Goal: Information Seeking & Learning: Learn about a topic

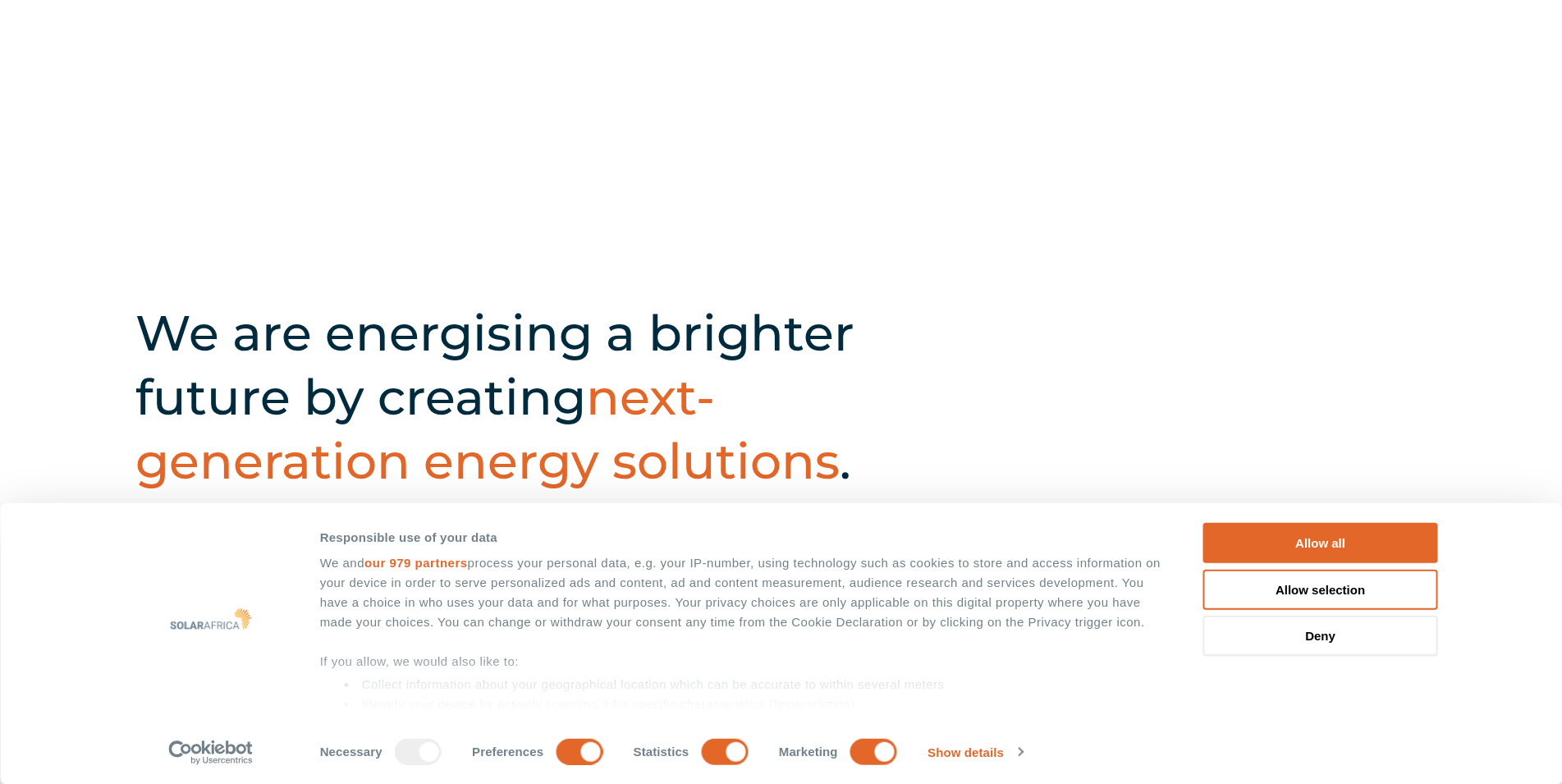
scroll to position [586, 0]
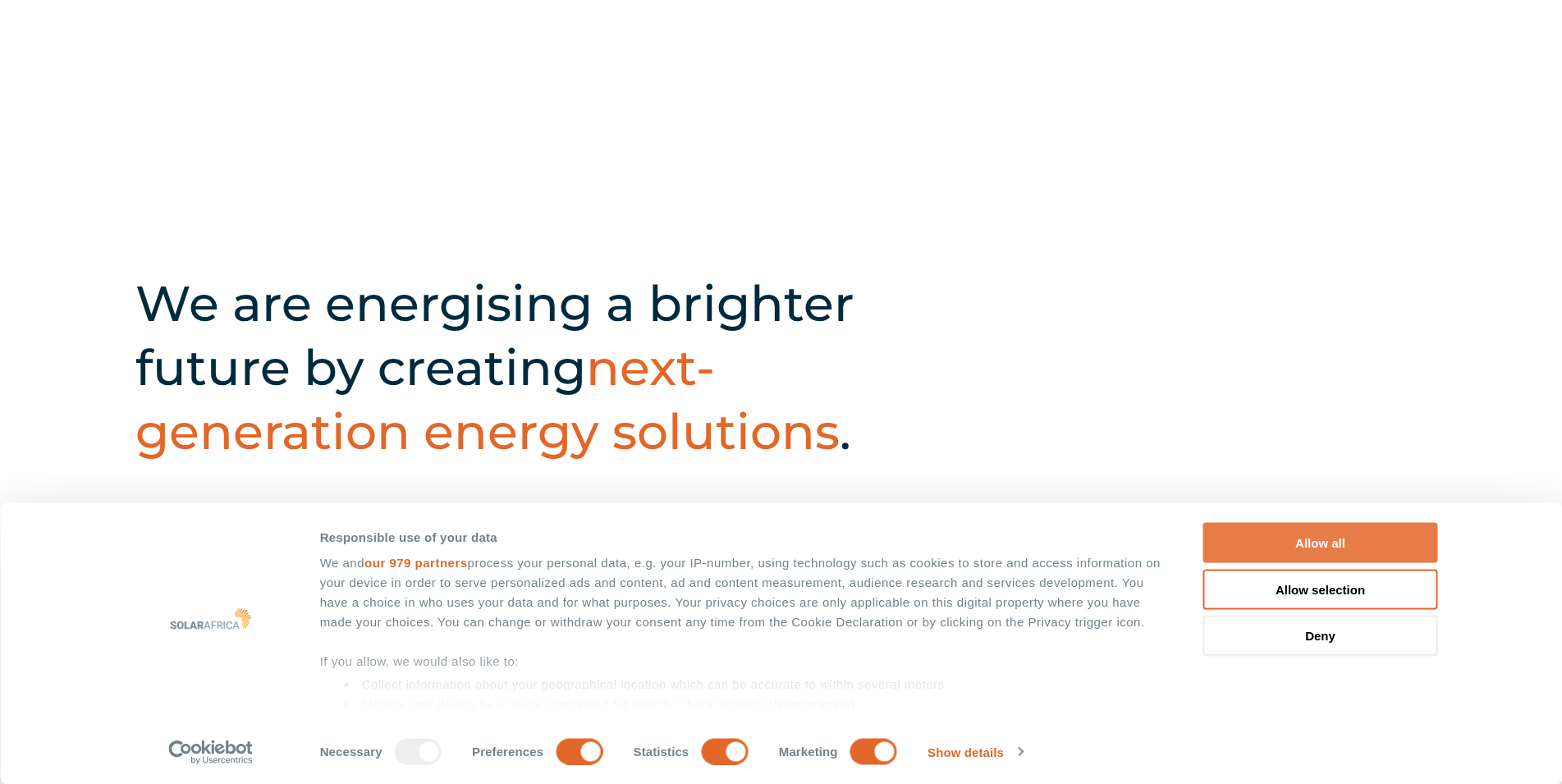
click at [1278, 546] on button "Allow all" at bounding box center [1321, 543] width 235 height 40
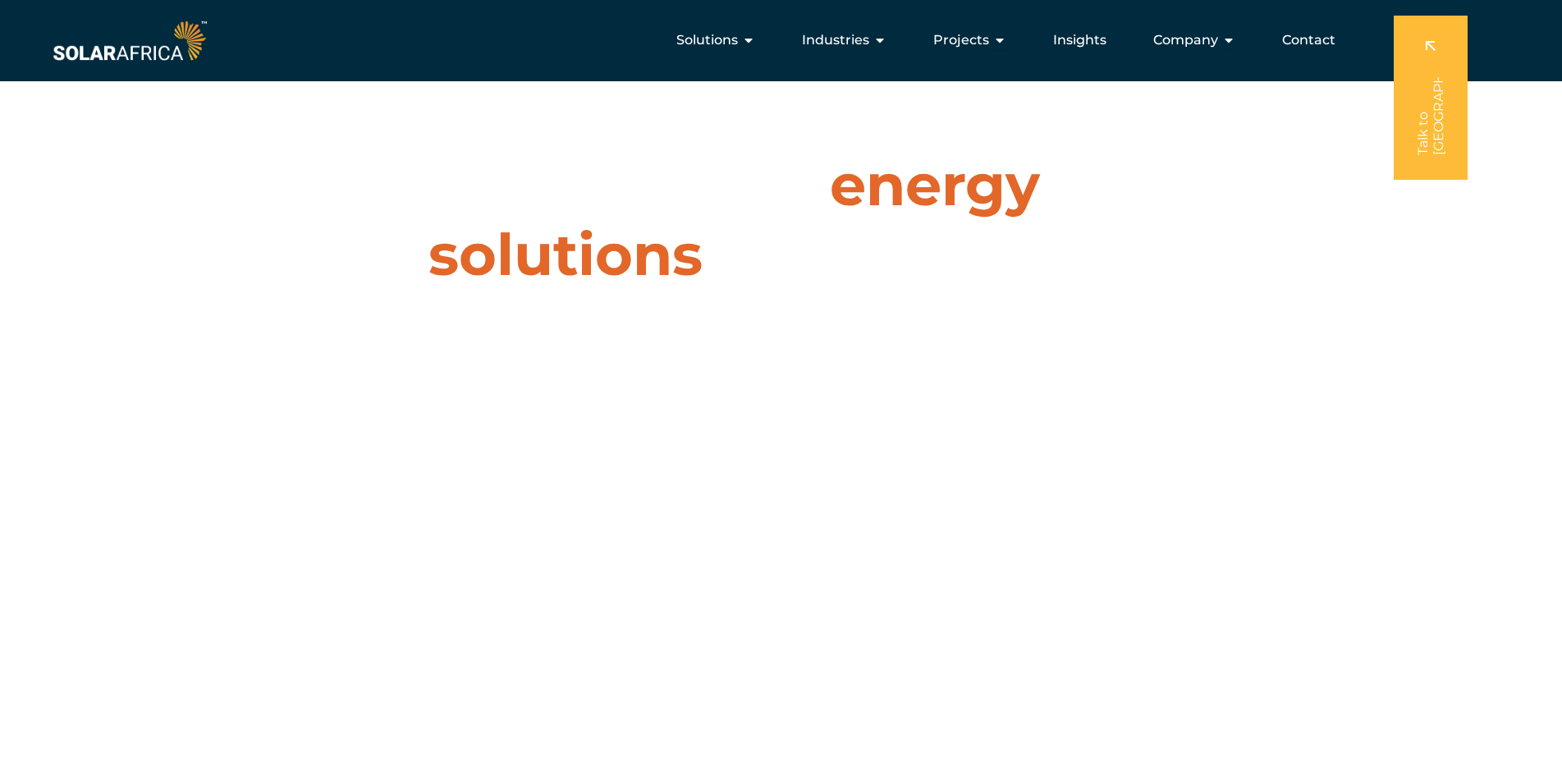
scroll to position [0, 0]
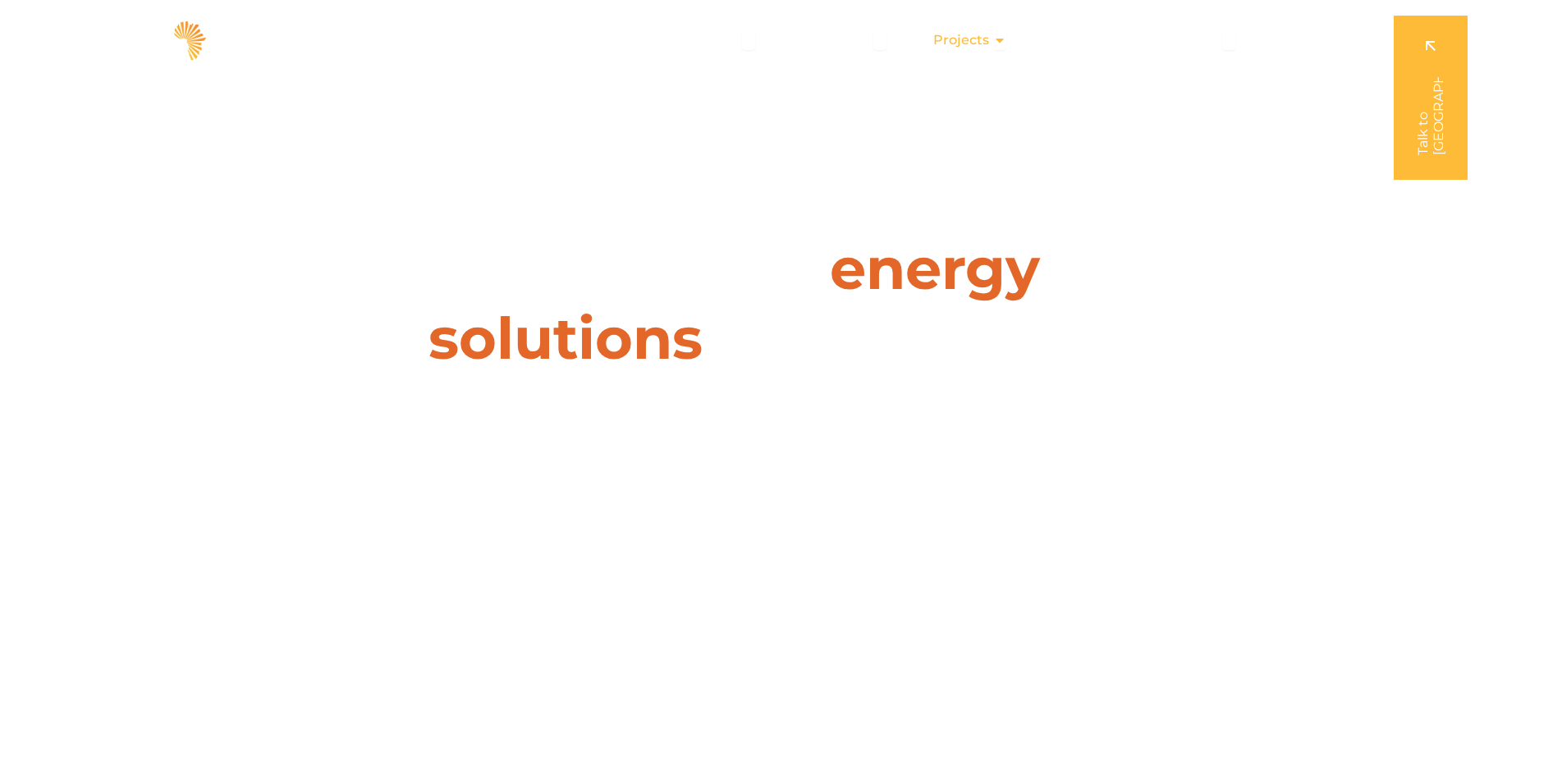
click at [1002, 44] on icon "Menu" at bounding box center [1000, 41] width 13 height 13
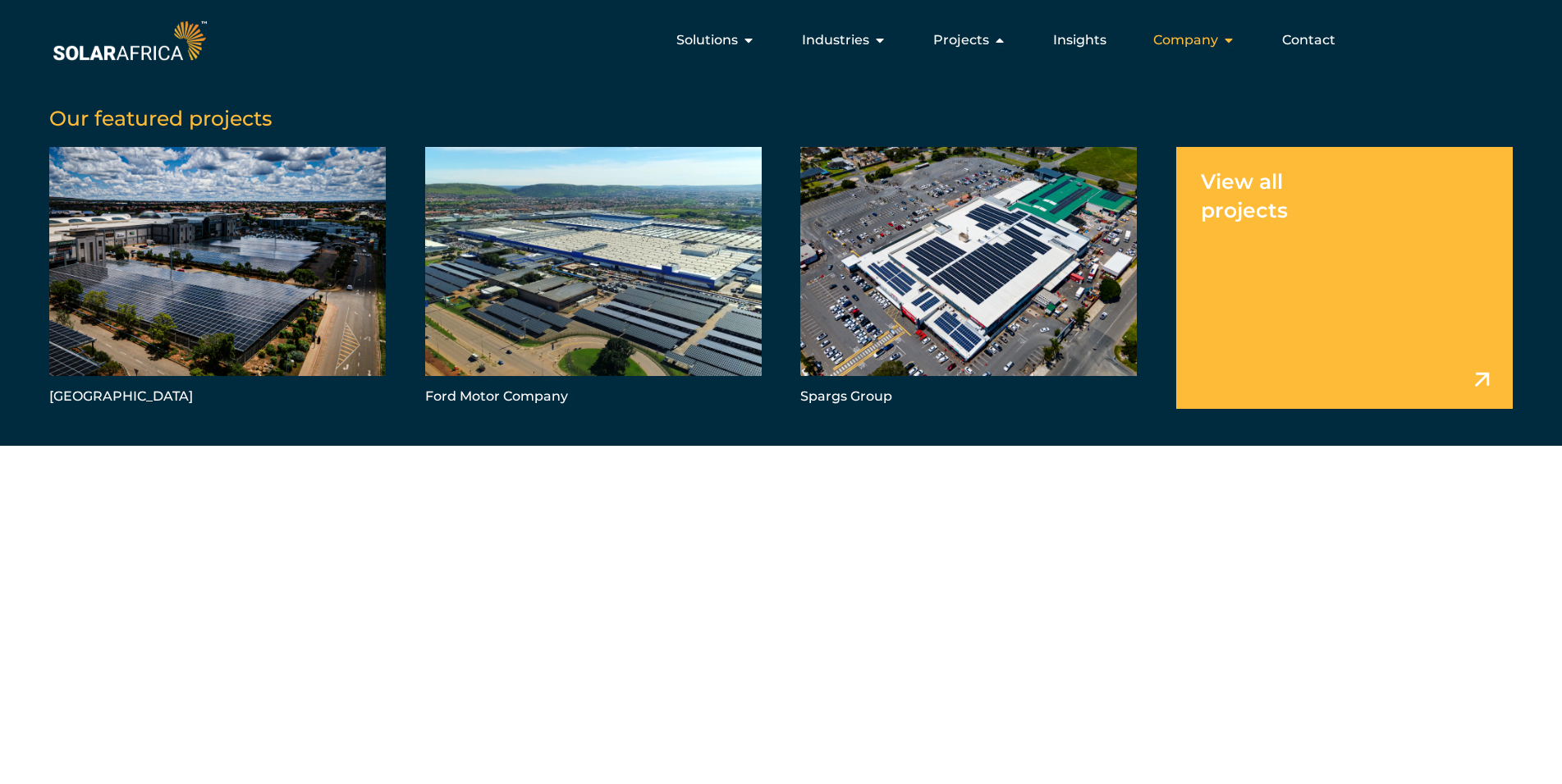
click at [1217, 45] on span "Company" at bounding box center [1186, 40] width 64 height 20
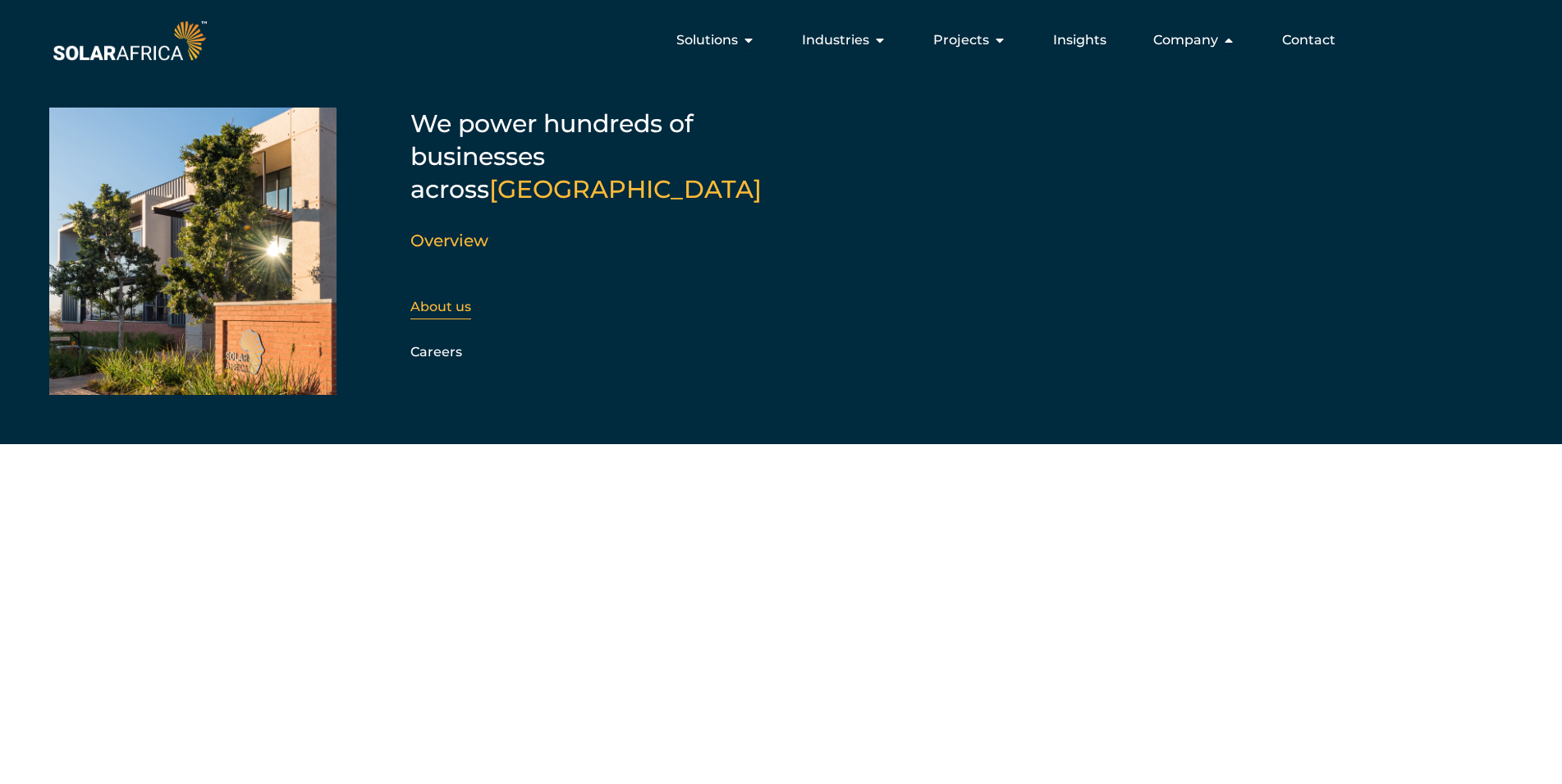
click at [451, 294] on div "About us" at bounding box center [498, 307] width 177 height 25
click at [451, 298] on link "About us" at bounding box center [440, 306] width 61 height 15
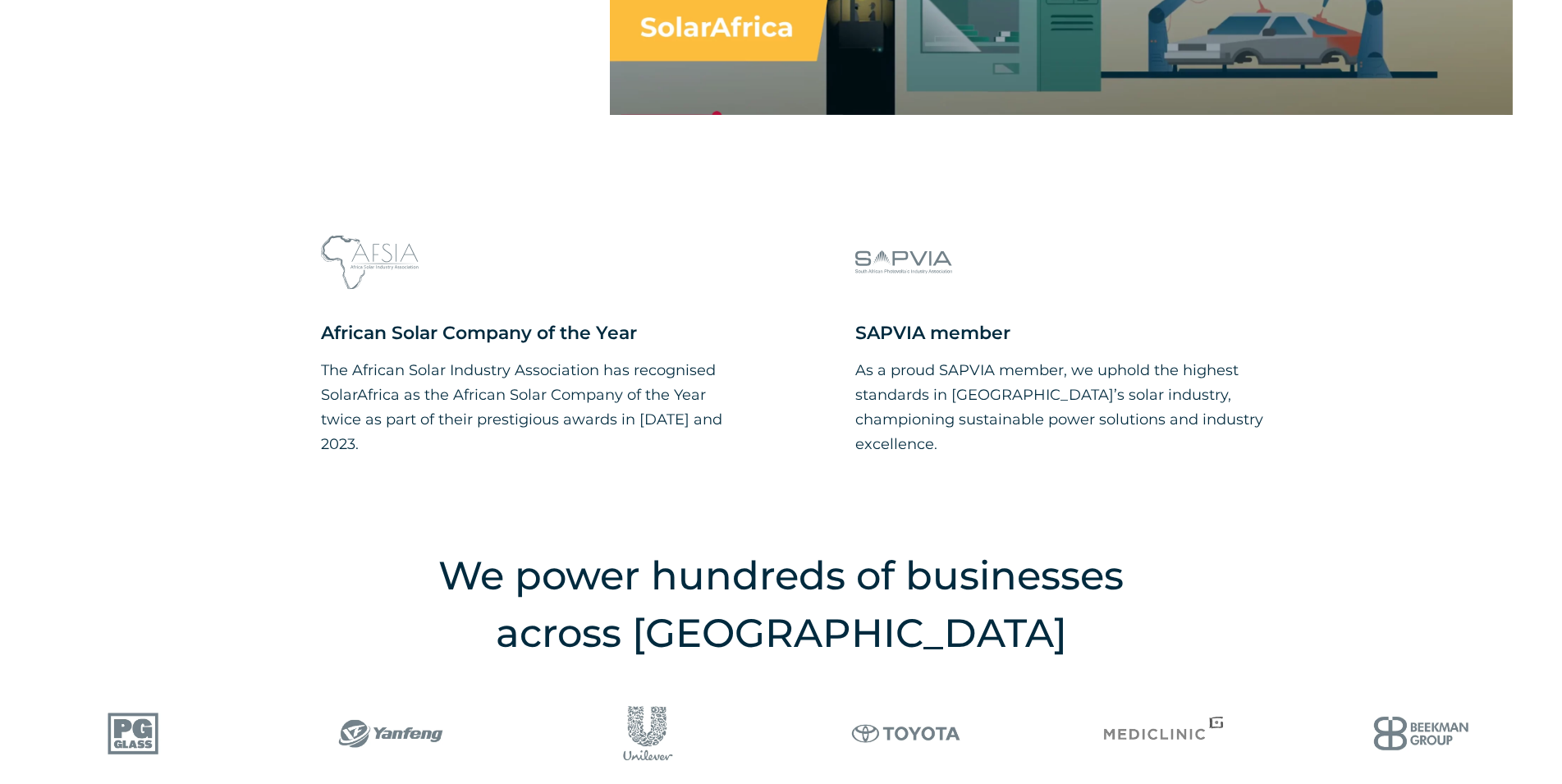
scroll to position [1674, 0]
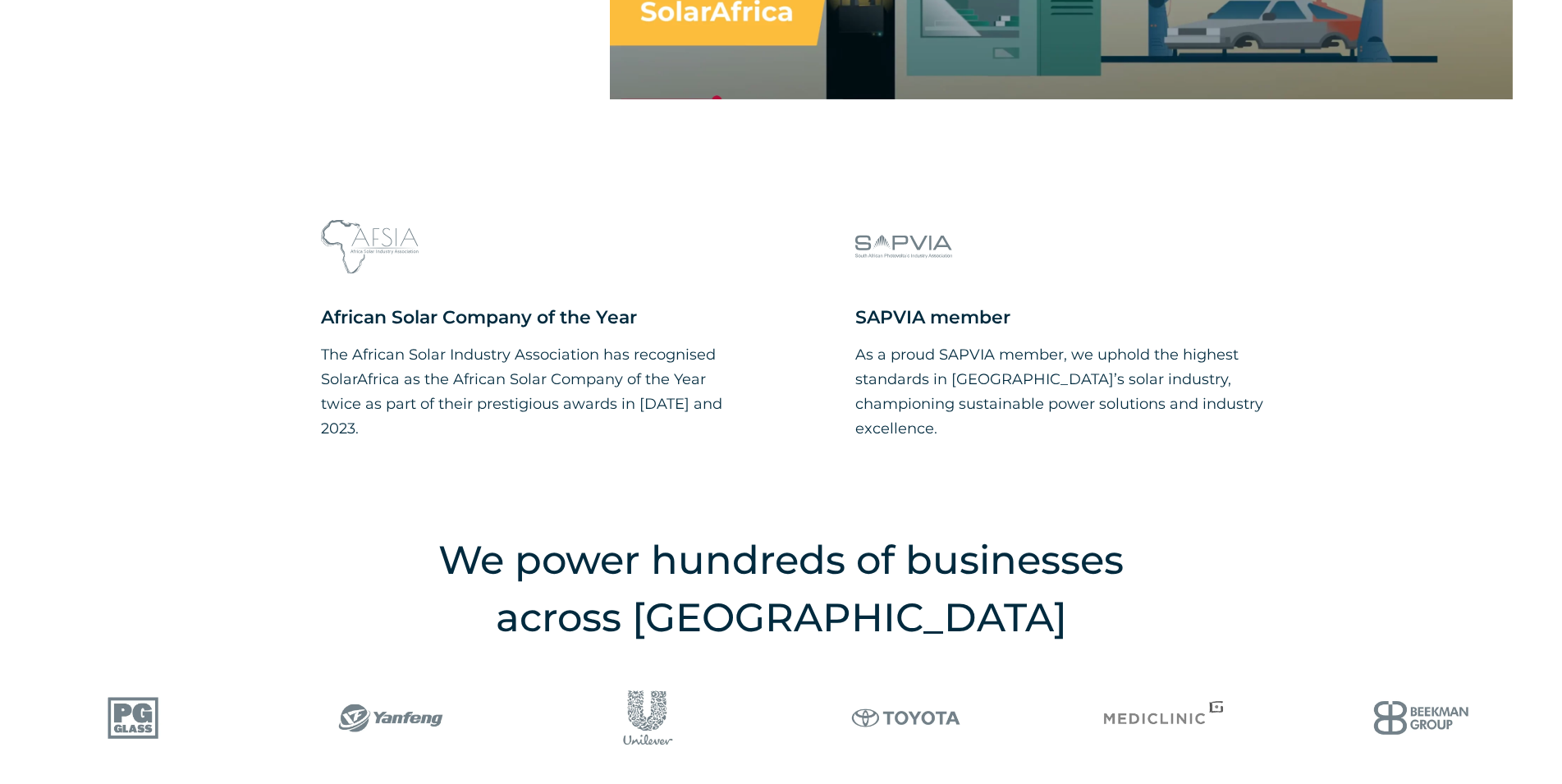
drag, startPoint x: 317, startPoint y: 312, endPoint x: 700, endPoint y: 416, distance: 396.9
click at [700, 416] on div "African Solar Company of the Year The African Solar Industry Association has re…" at bounding box center [781, 360] width 1562 height 325
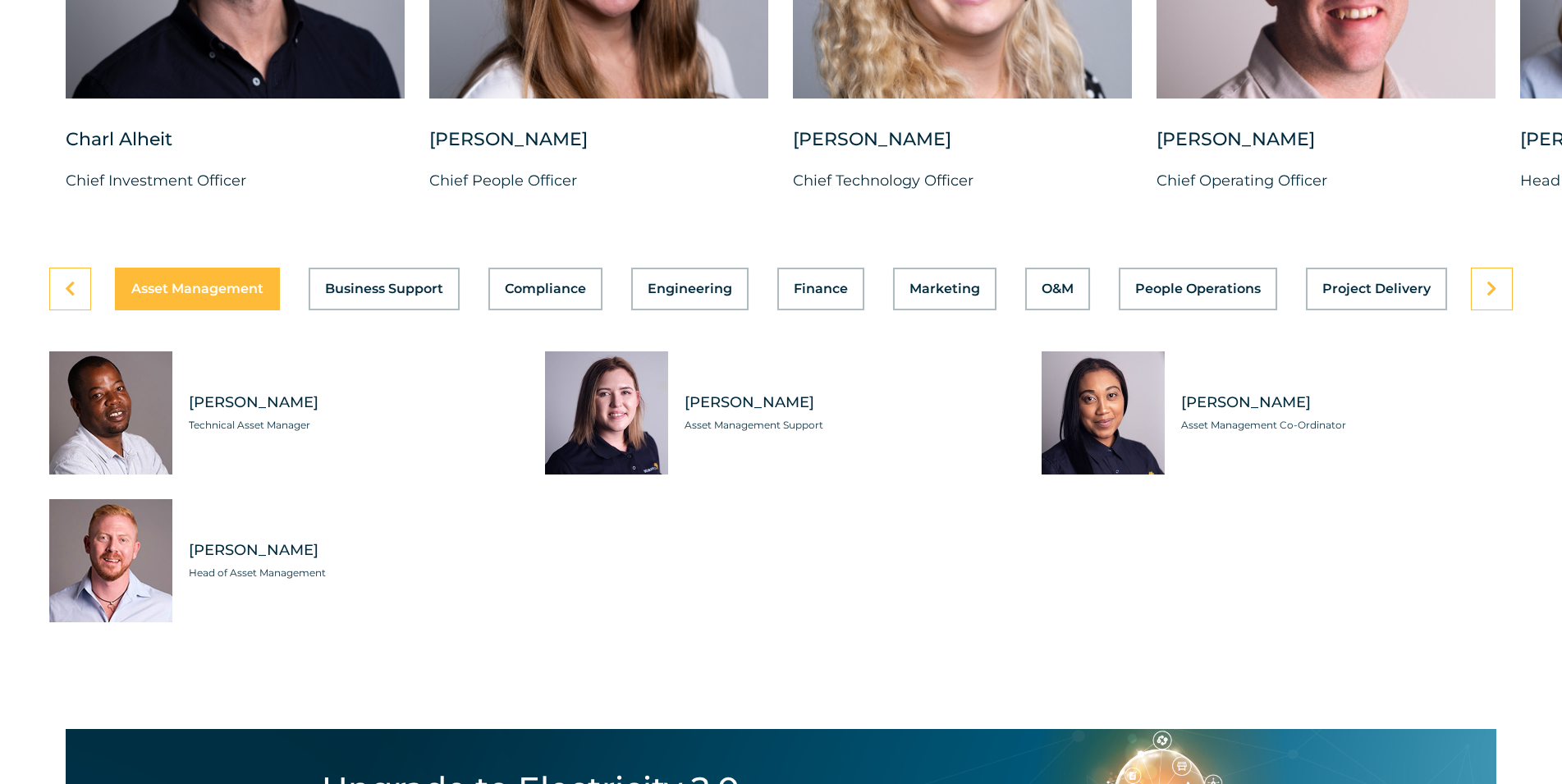
scroll to position [4939, 0]
